Goal: Information Seeking & Learning: Learn about a topic

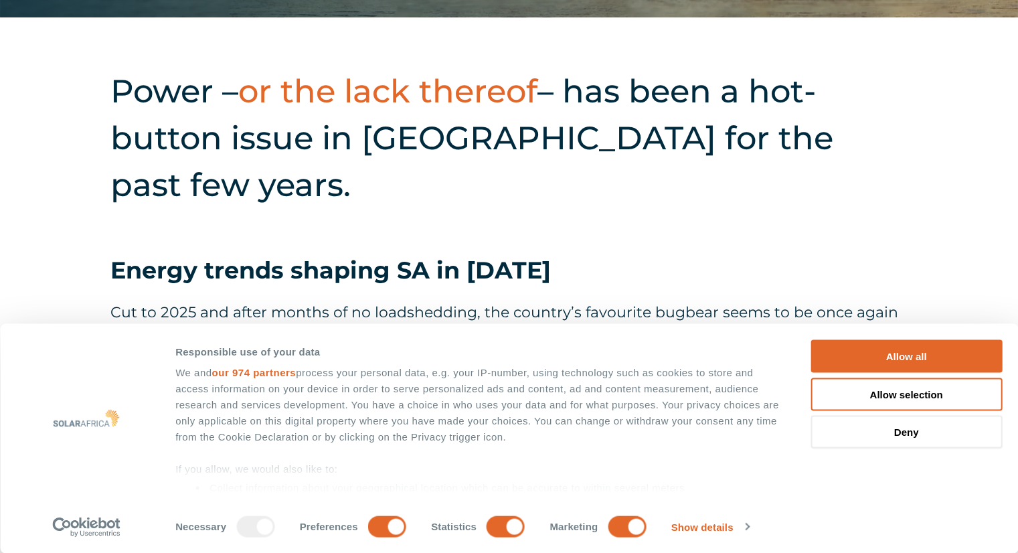
scroll to position [602, 0]
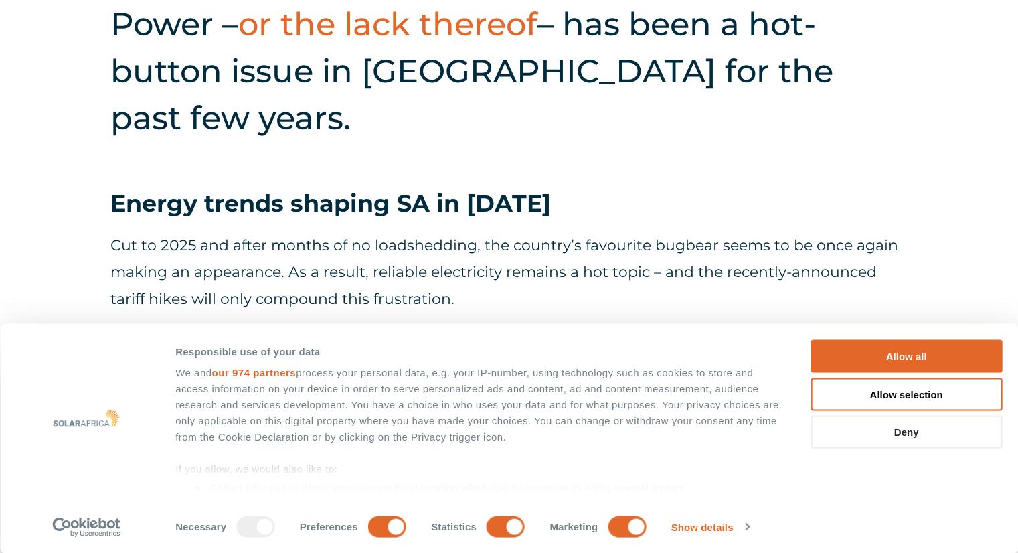
click at [870, 428] on button "Deny" at bounding box center [905, 431] width 191 height 33
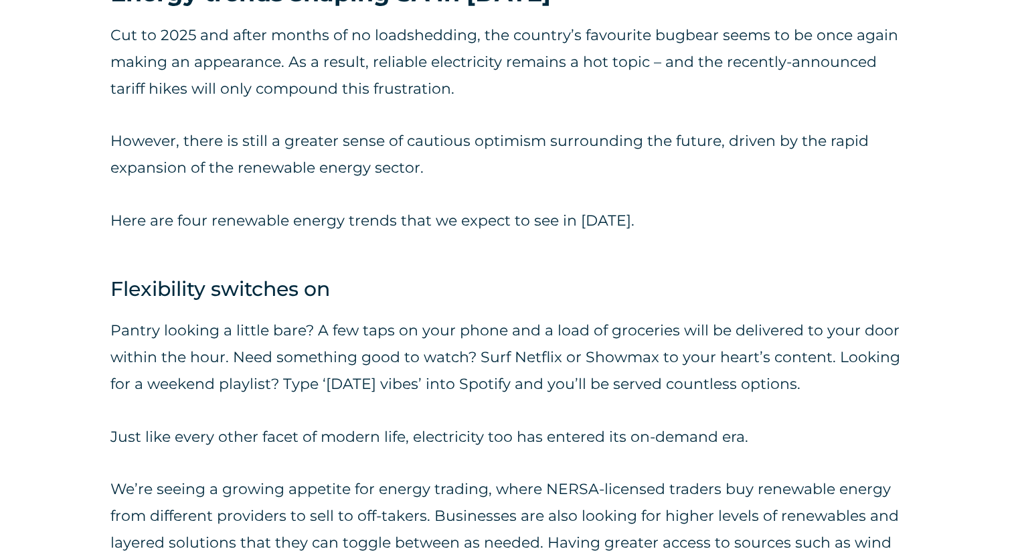
scroll to position [870, 0]
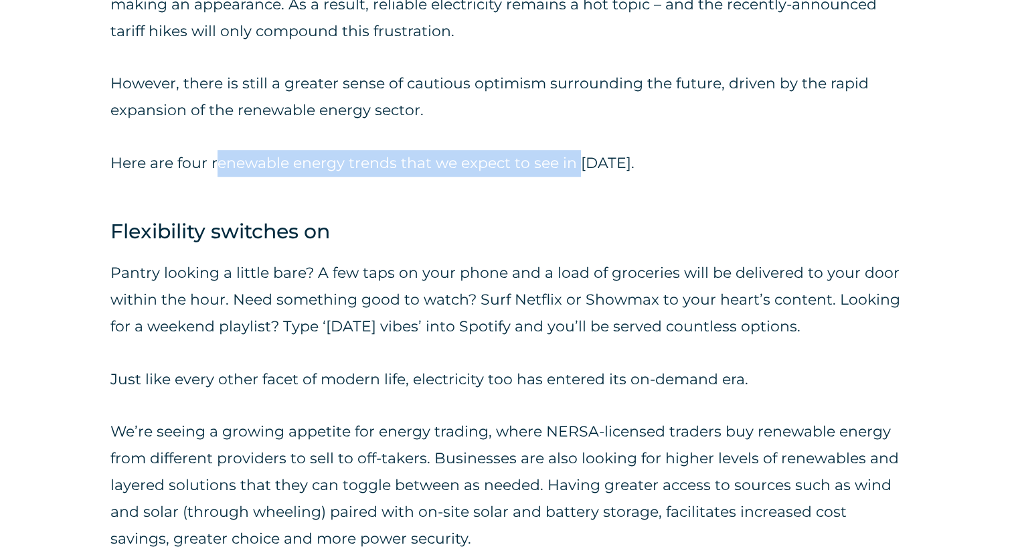
drag, startPoint x: 221, startPoint y: 174, endPoint x: 577, endPoint y: 174, distance: 355.9
click at [577, 174] on p "Here are four renewable energy trends that we expect to see in [DATE]." at bounding box center [508, 163] width 797 height 27
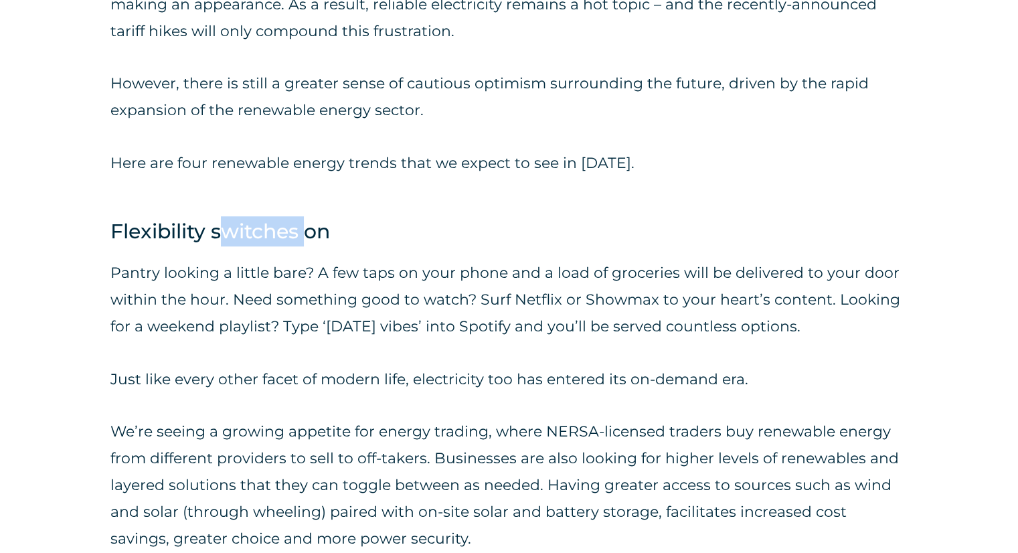
drag, startPoint x: 292, startPoint y: 231, endPoint x: 304, endPoint y: 231, distance: 11.4
click at [304, 231] on h4 "Flexibility switches on" at bounding box center [508, 231] width 797 height 30
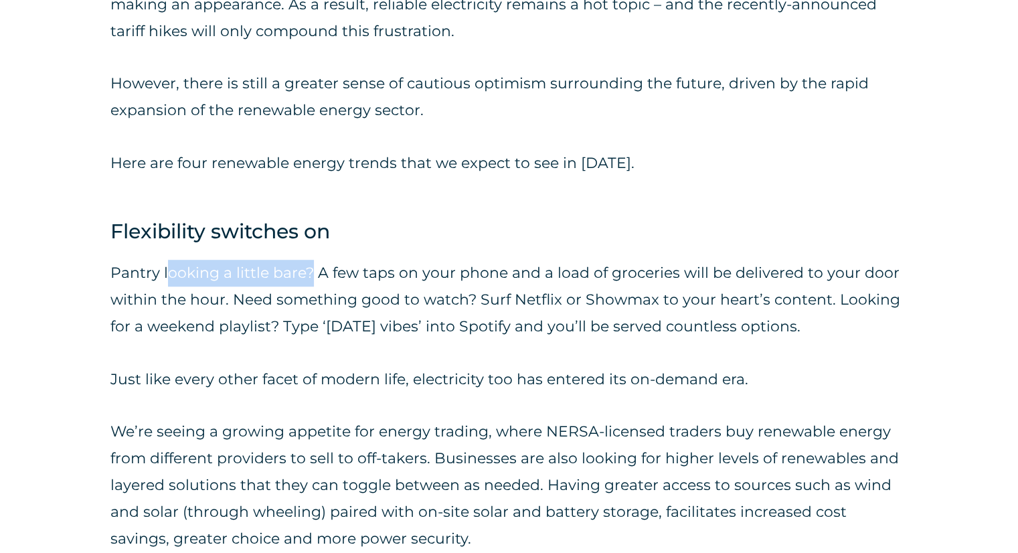
drag, startPoint x: 167, startPoint y: 274, endPoint x: 309, endPoint y: 272, distance: 141.9
click at [309, 272] on p "Pantry looking a little bare? A few taps on your phone and a load of groceries …" at bounding box center [508, 300] width 797 height 80
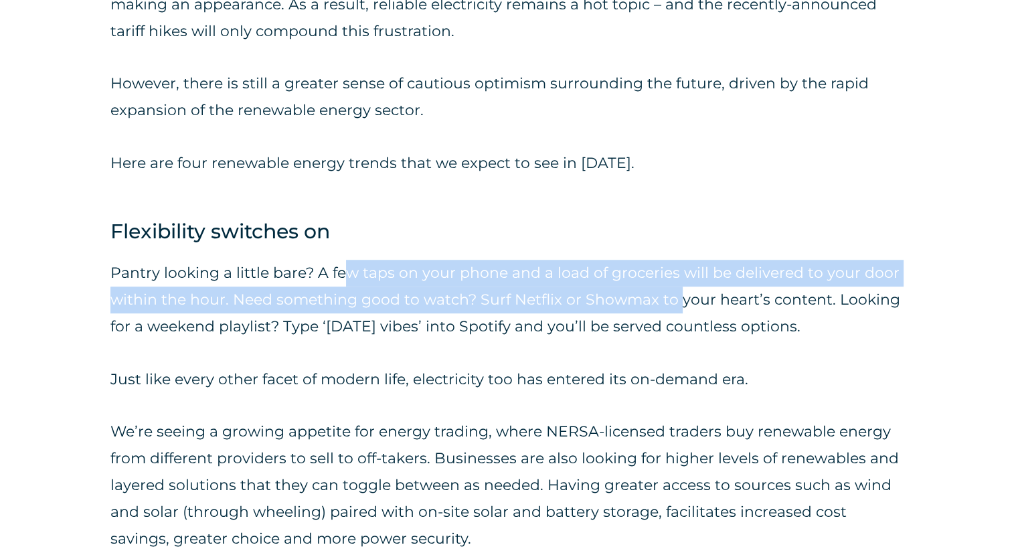
drag, startPoint x: 374, startPoint y: 270, endPoint x: 675, endPoint y: 292, distance: 301.9
click at [675, 292] on p "Pantry looking a little bare? A few taps on your phone and a load of groceries …" at bounding box center [508, 300] width 797 height 80
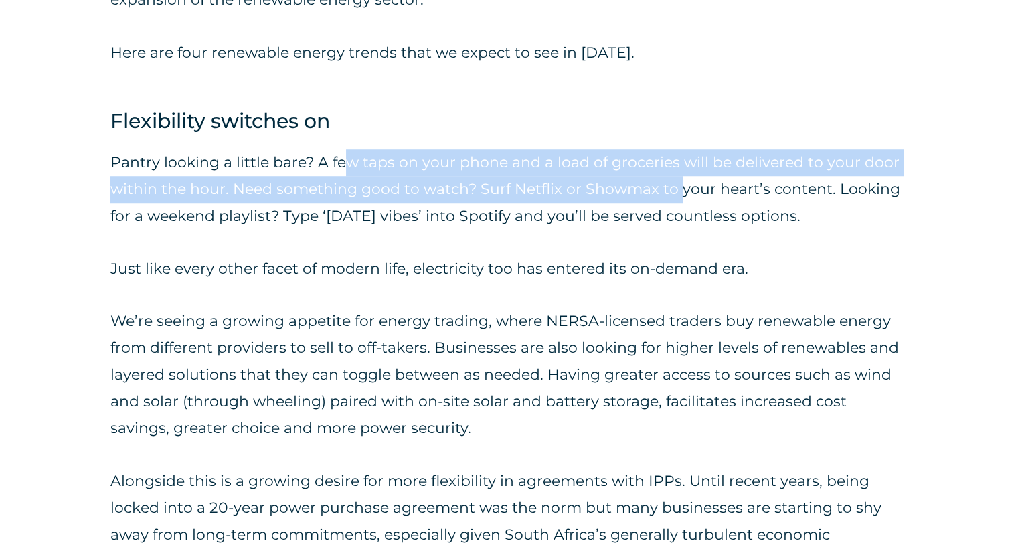
scroll to position [1004, 0]
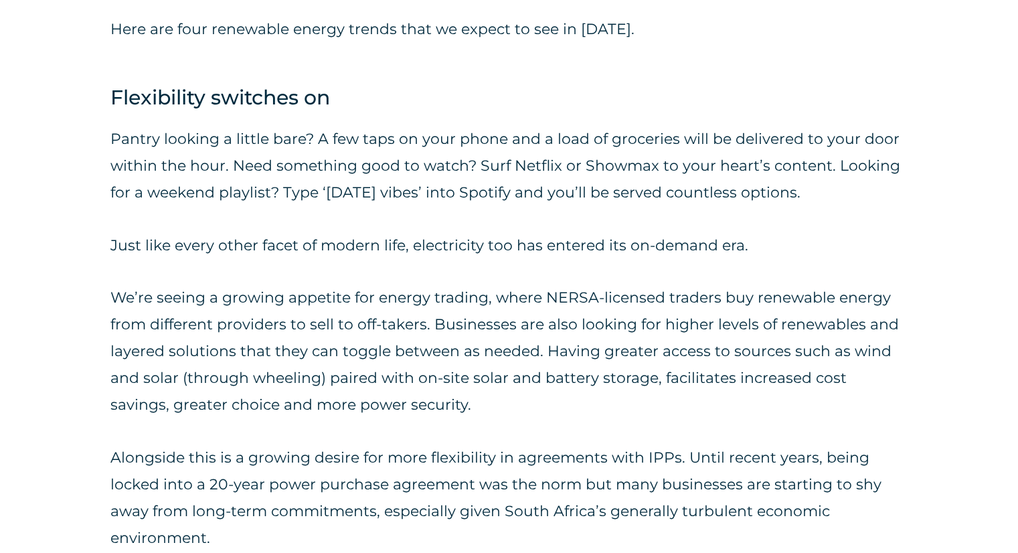
click at [423, 308] on p "We’re seeing a growing appetite for energy trading, where NERSA-licensed trader…" at bounding box center [508, 351] width 797 height 134
drag, startPoint x: 281, startPoint y: 244, endPoint x: 337, endPoint y: 252, distance: 56.7
click at [337, 252] on p "Just like every other facet of modern life, electricity too has entered its on-…" at bounding box center [508, 245] width 797 height 27
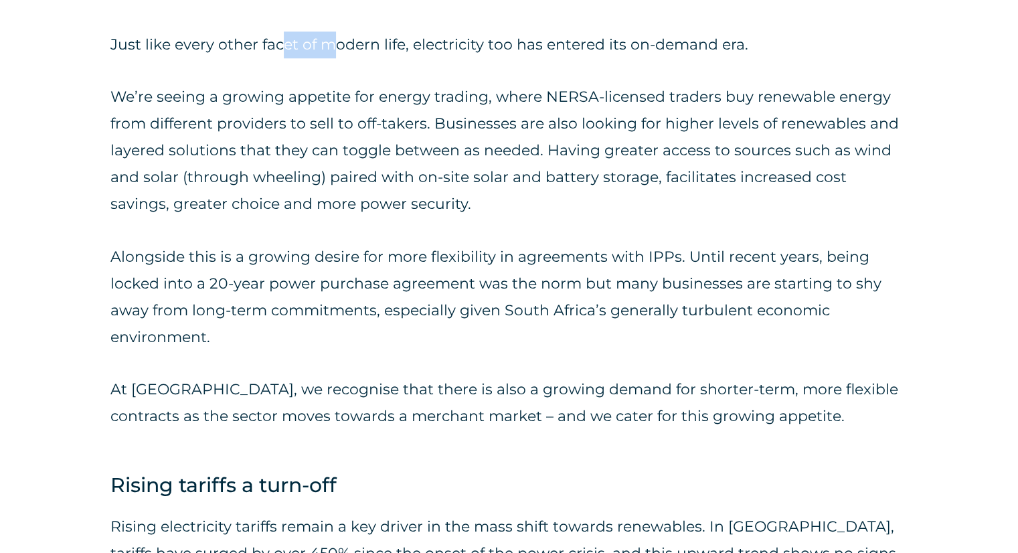
scroll to position [1271, 0]
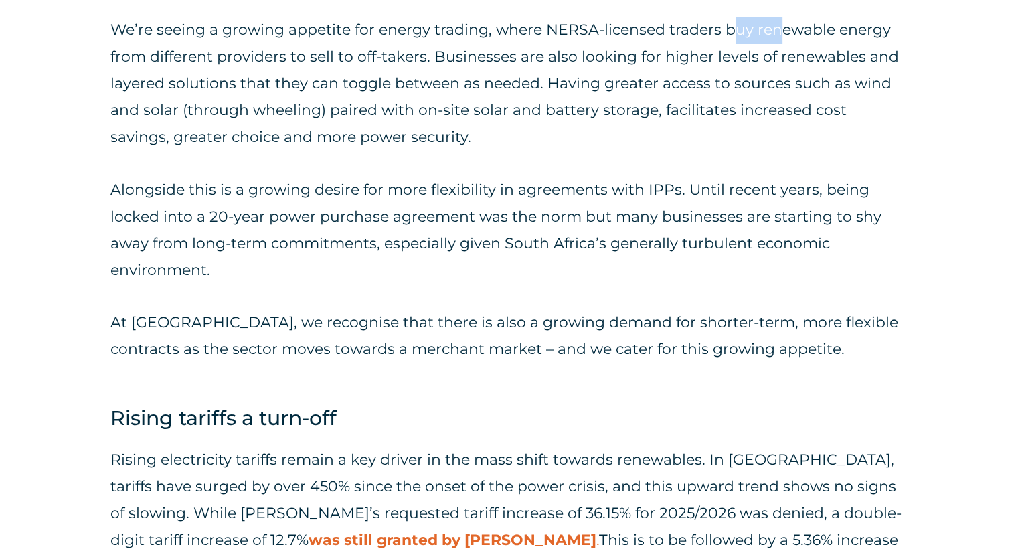
drag, startPoint x: 735, startPoint y: 35, endPoint x: 779, endPoint y: 34, distance: 44.2
click at [779, 34] on p "We’re seeing a growing appetite for energy trading, where NERSA-licensed trader…" at bounding box center [508, 84] width 797 height 134
drag, startPoint x: 813, startPoint y: 34, endPoint x: 878, endPoint y: 36, distance: 64.9
click at [878, 36] on p "We’re seeing a growing appetite for energy trading, where NERSA-licensed trader…" at bounding box center [508, 84] width 797 height 134
drag, startPoint x: 289, startPoint y: 60, endPoint x: 428, endPoint y: 57, distance: 139.2
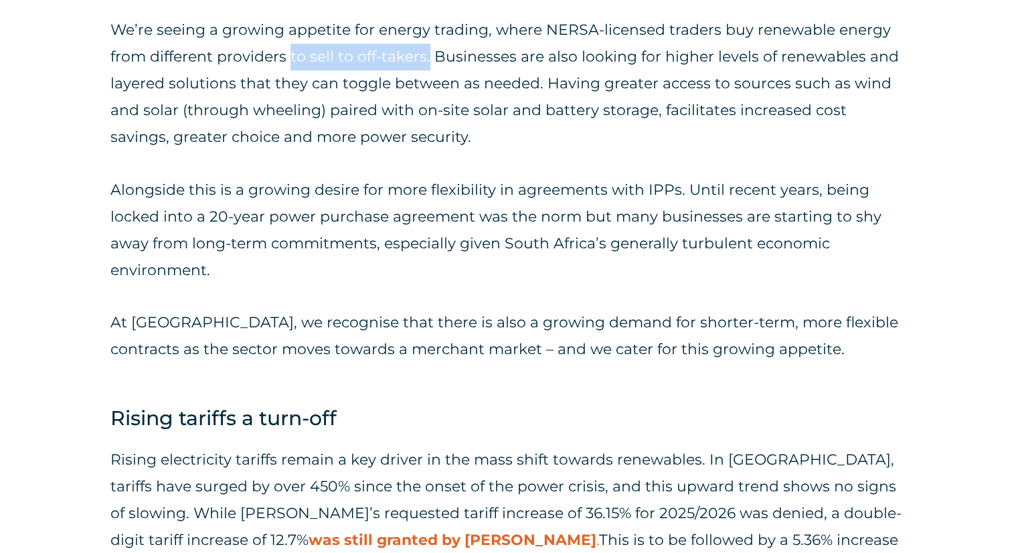
click at [428, 57] on p "We’re seeing a growing appetite for energy trading, where NERSA-licensed trader…" at bounding box center [508, 84] width 797 height 134
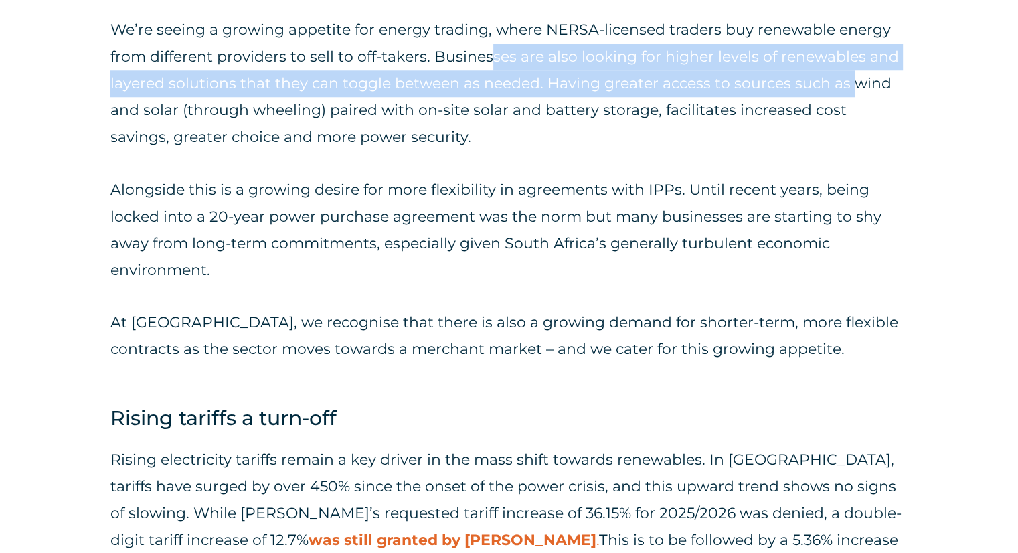
drag, startPoint x: 492, startPoint y: 59, endPoint x: 847, endPoint y: 76, distance: 355.0
click at [847, 76] on p "We’re seeing a growing appetite for energy trading, where NERSA-licensed trader…" at bounding box center [508, 84] width 797 height 134
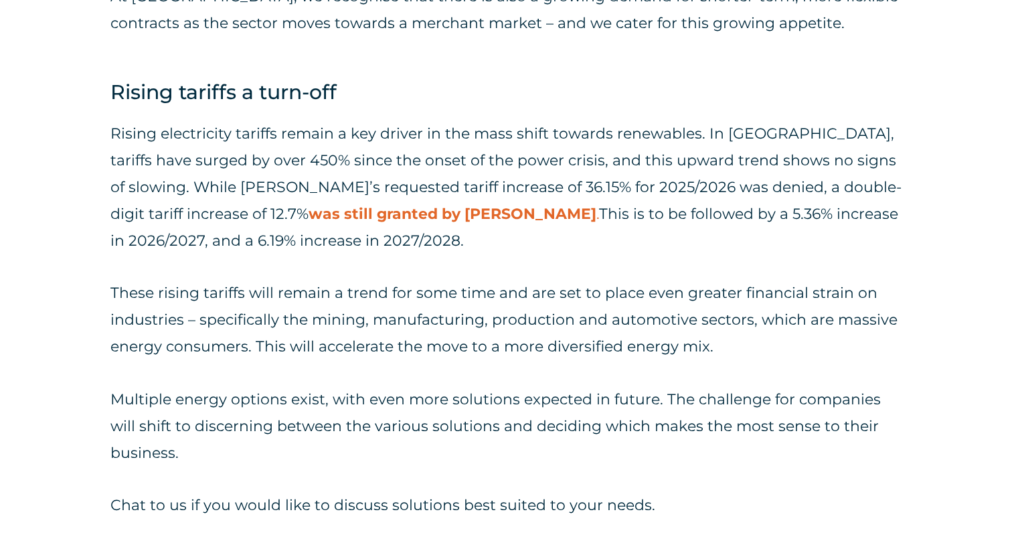
scroll to position [1606, 0]
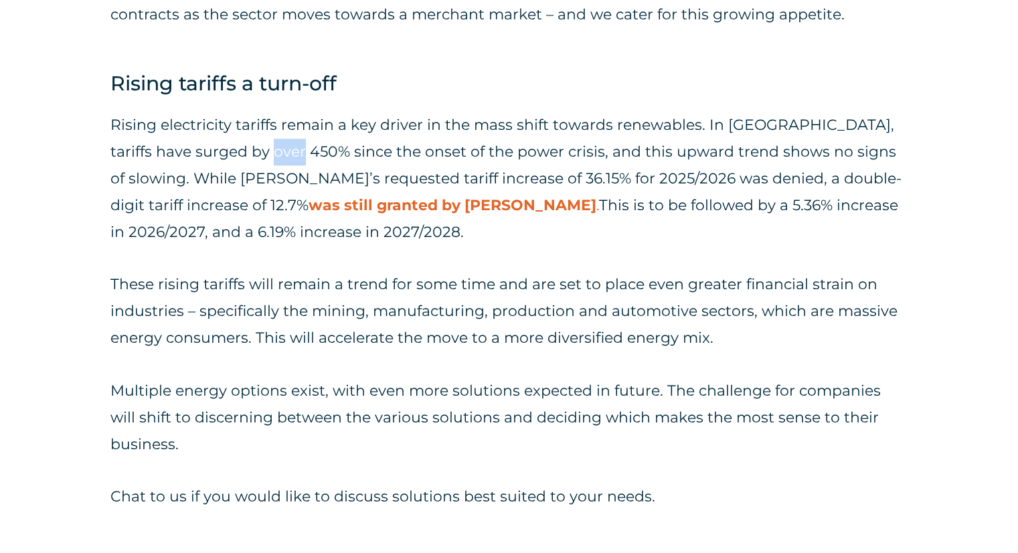
drag, startPoint x: 227, startPoint y: 152, endPoint x: 258, endPoint y: 153, distance: 30.8
click at [258, 153] on p "Rising electricity tariffs remain a key driver in the mass shift towards renewa…" at bounding box center [508, 179] width 797 height 134
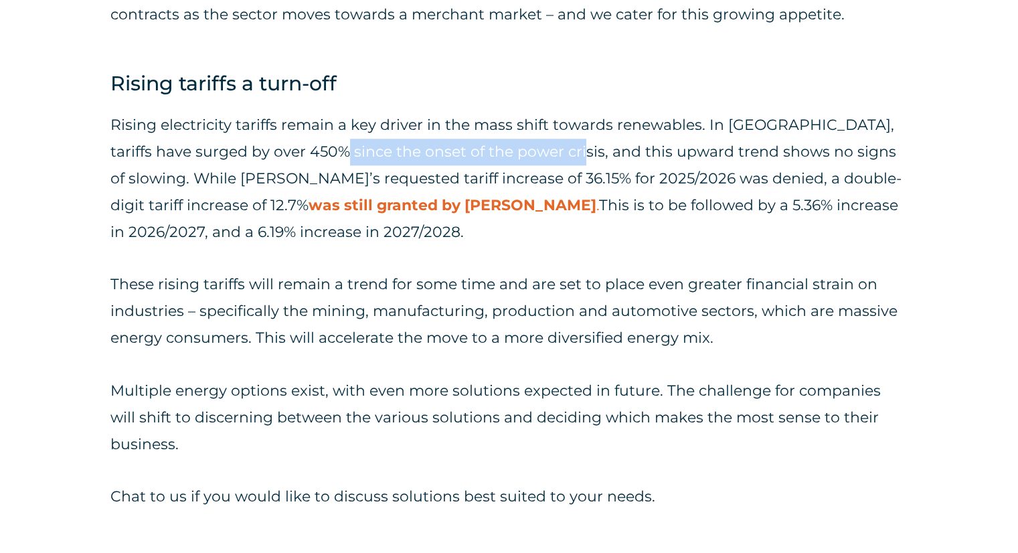
drag, startPoint x: 297, startPoint y: 155, endPoint x: 523, endPoint y: 159, distance: 226.2
click at [523, 159] on p "Rising electricity tariffs remain a key driver in the mass shift towards renewa…" at bounding box center [508, 179] width 797 height 134
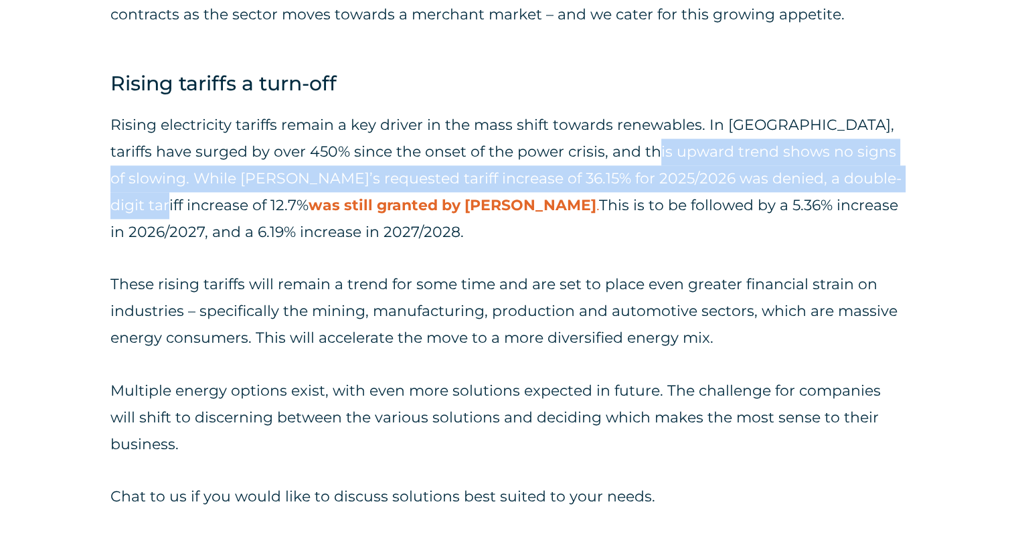
drag, startPoint x: 657, startPoint y: 155, endPoint x: 880, endPoint y: 165, distance: 223.0
click at [880, 165] on p "Rising electricity tariffs remain a key driver in the mass shift towards renewa…" at bounding box center [508, 179] width 797 height 134
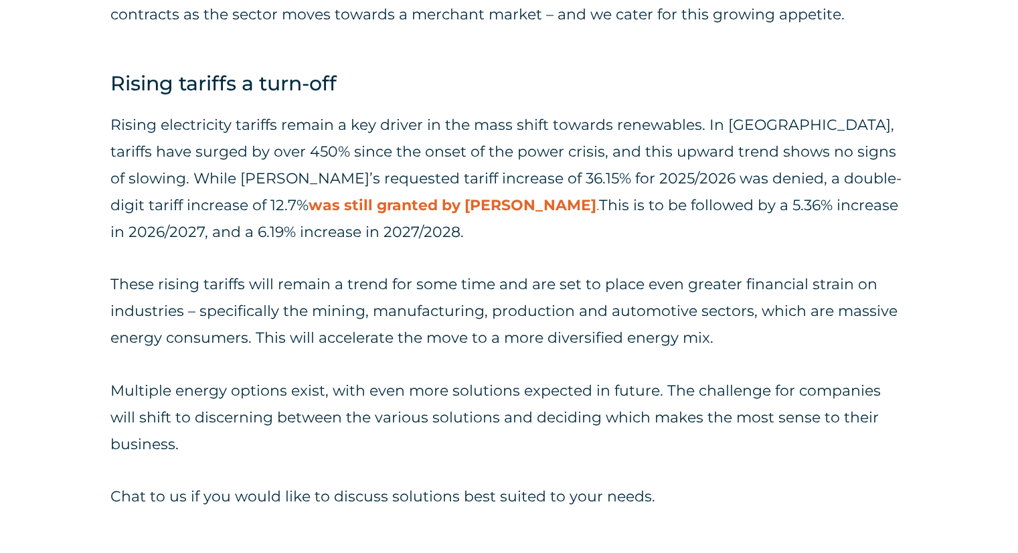
click at [410, 193] on p "Rising electricity tariffs remain a key driver in the mass shift towards renewa…" at bounding box center [508, 179] width 797 height 134
drag, startPoint x: 409, startPoint y: 173, endPoint x: 484, endPoint y: 183, distance: 74.9
click at [484, 183] on p "Rising electricity tariffs remain a key driver in the mass shift towards renewa…" at bounding box center [508, 179] width 797 height 134
drag, startPoint x: 525, startPoint y: 180, endPoint x: 557, endPoint y: 177, distance: 32.3
click at [557, 177] on p "Rising electricity tariffs remain a key driver in the mass shift towards renewa…" at bounding box center [508, 179] width 797 height 134
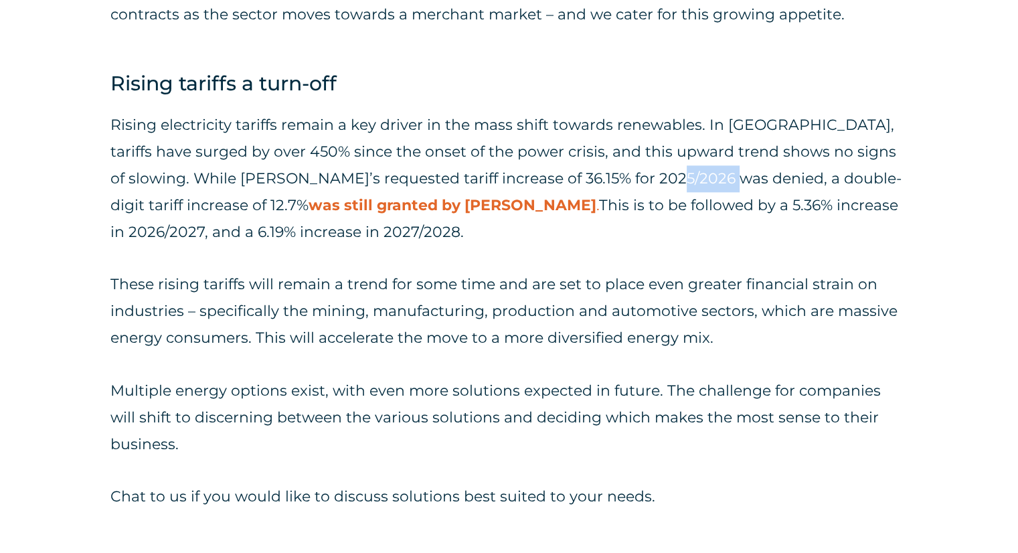
drag, startPoint x: 647, startPoint y: 176, endPoint x: 677, endPoint y: 176, distance: 30.1
click at [675, 176] on p "Rising electricity tariffs remain a key driver in the mass shift towards renewa…" at bounding box center [508, 179] width 797 height 134
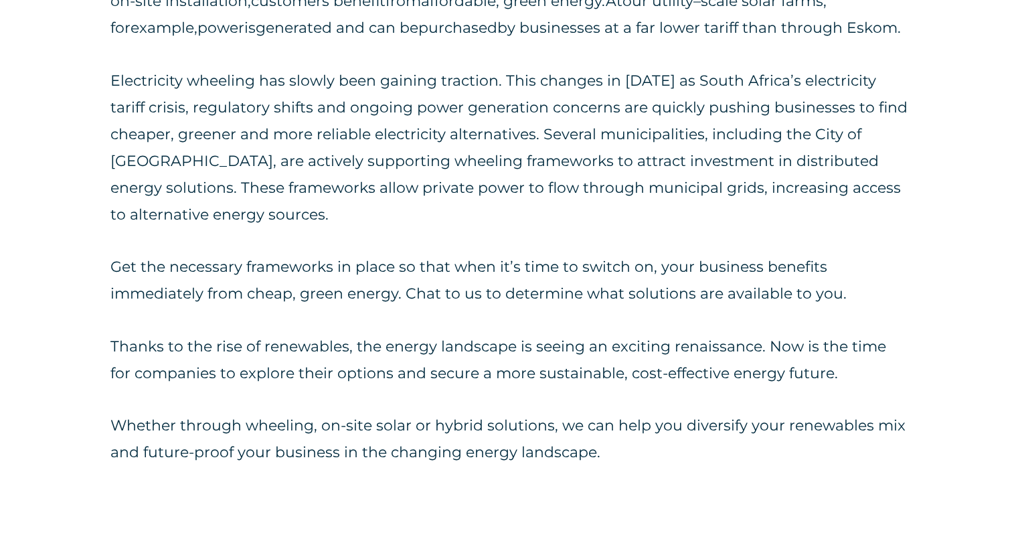
scroll to position [2676, 0]
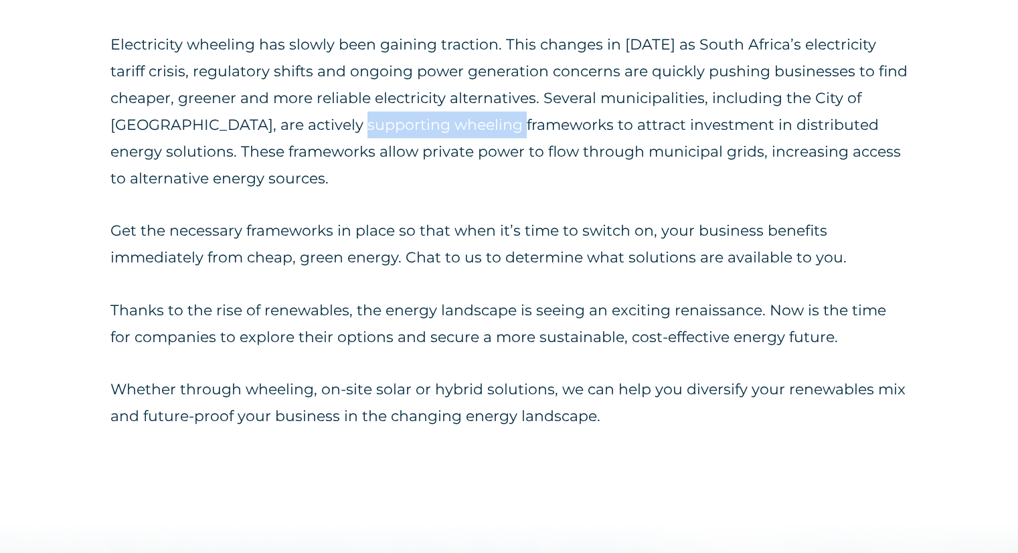
drag, startPoint x: 321, startPoint y: 157, endPoint x: 529, endPoint y: 157, distance: 208.1
click at [486, 154] on p "Electricity wheeling has slowly been gaining traction. This changes in [DATE] a…" at bounding box center [508, 111] width 797 height 161
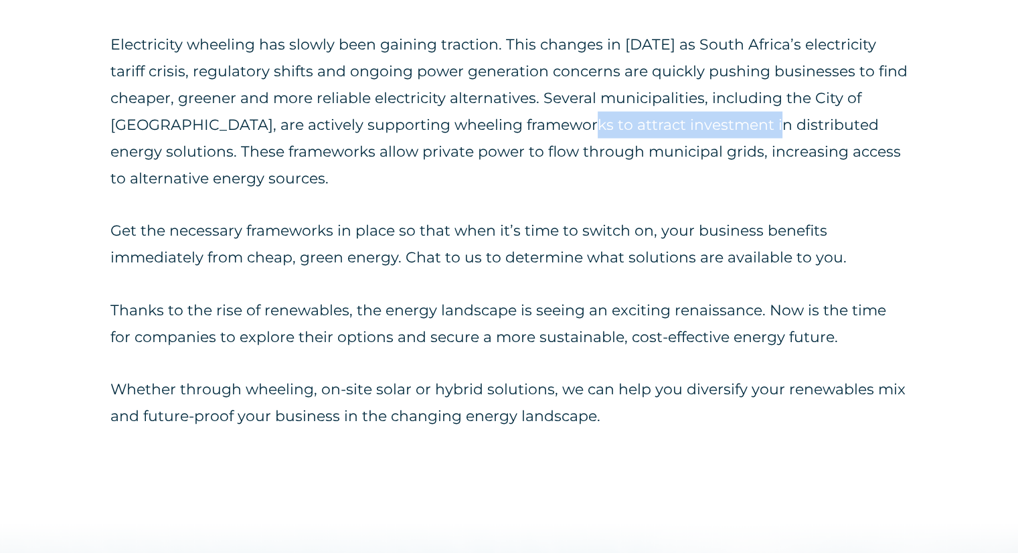
drag, startPoint x: 538, startPoint y: 157, endPoint x: 728, endPoint y: 160, distance: 190.0
click at [728, 160] on p "Electricity wheeling has slowly been gaining traction. This changes in [DATE] a…" at bounding box center [508, 111] width 797 height 161
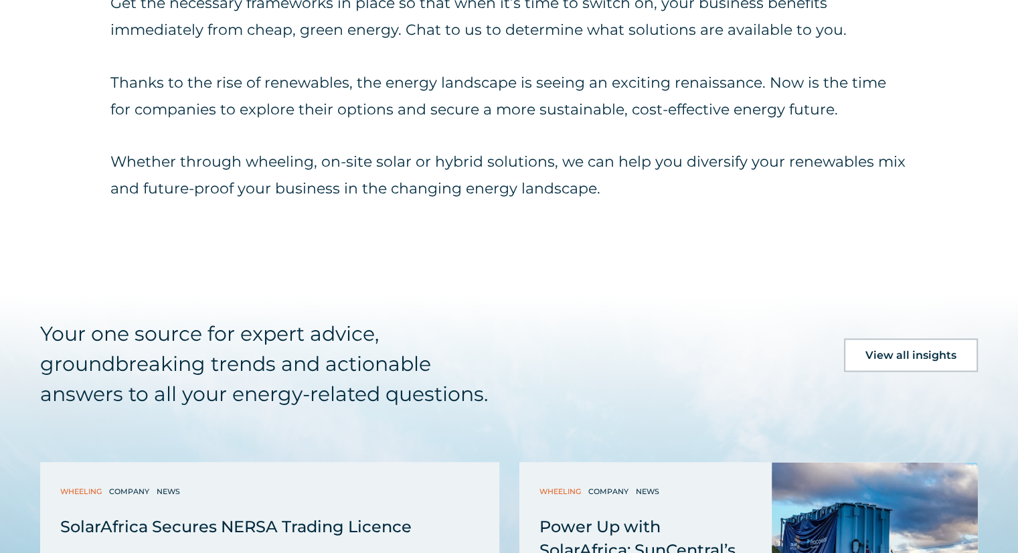
scroll to position [2944, 0]
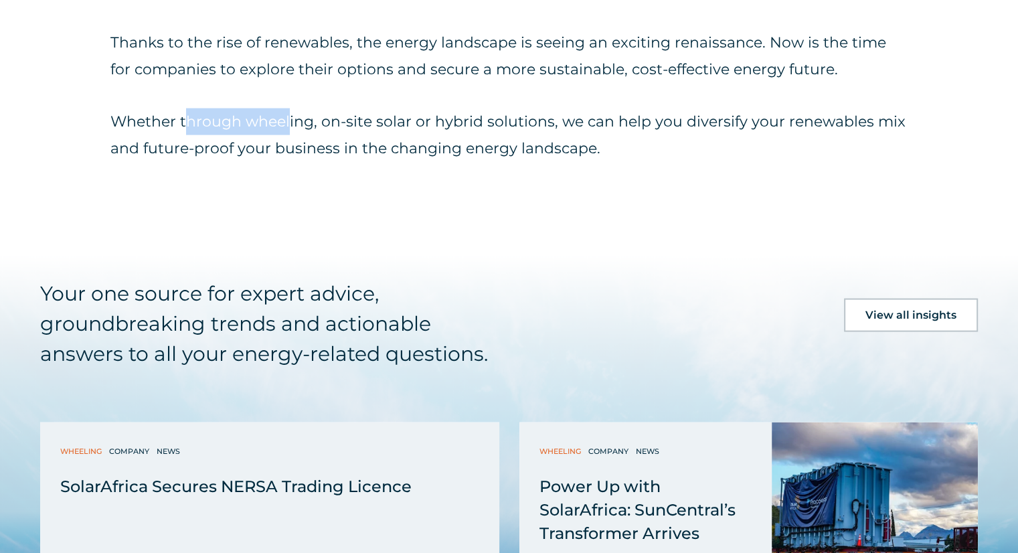
drag, startPoint x: 184, startPoint y: 154, endPoint x: 289, endPoint y: 149, distance: 105.1
click at [289, 149] on p "Whether through wheeling, on-site solar or hybrid solutions, we can help you di…" at bounding box center [508, 135] width 797 height 54
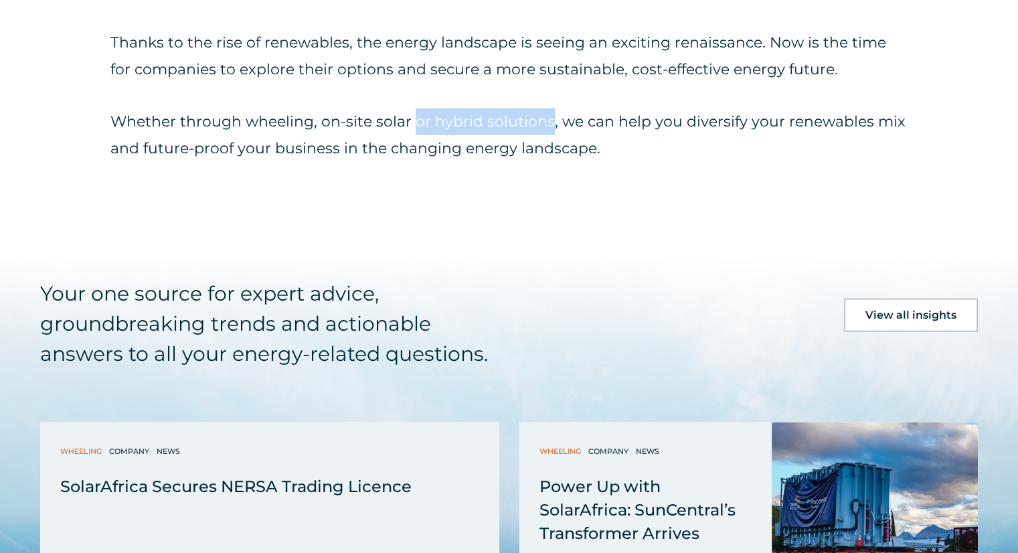
drag, startPoint x: 414, startPoint y: 148, endPoint x: 547, endPoint y: 151, distance: 132.5
click at [547, 151] on p "Whether through wheeling, on-site solar or hybrid solutions, we can help you di…" at bounding box center [508, 135] width 797 height 54
drag, startPoint x: 597, startPoint y: 148, endPoint x: 667, endPoint y: 169, distance: 72.8
click at [693, 153] on p "Whether through wheeling, on-site solar or hybrid solutions, we can help you di…" at bounding box center [508, 135] width 797 height 54
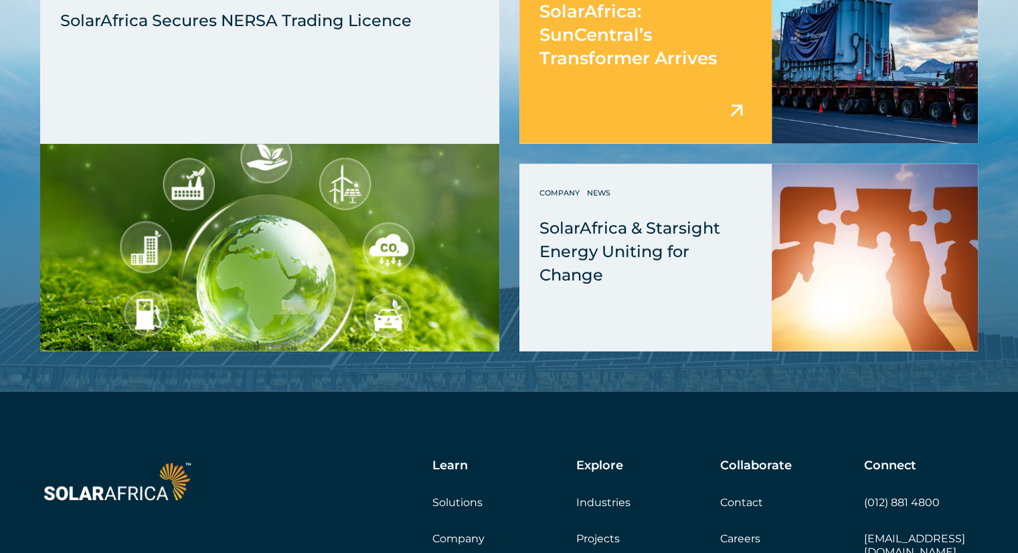
scroll to position [3412, 0]
